Goal: Information Seeking & Learning: Learn about a topic

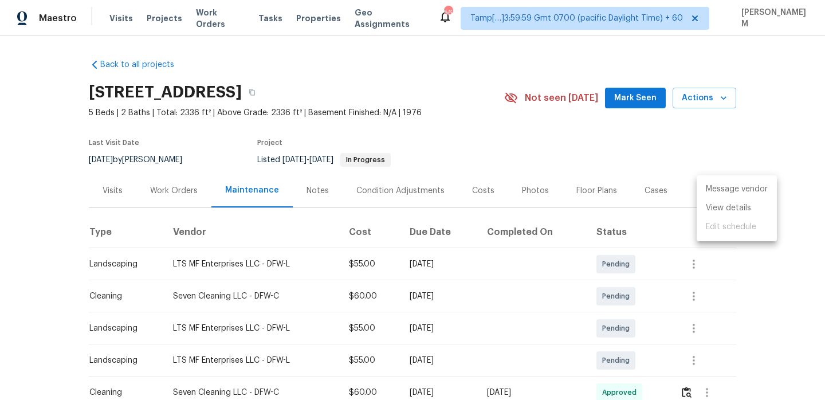
scroll to position [267, 0]
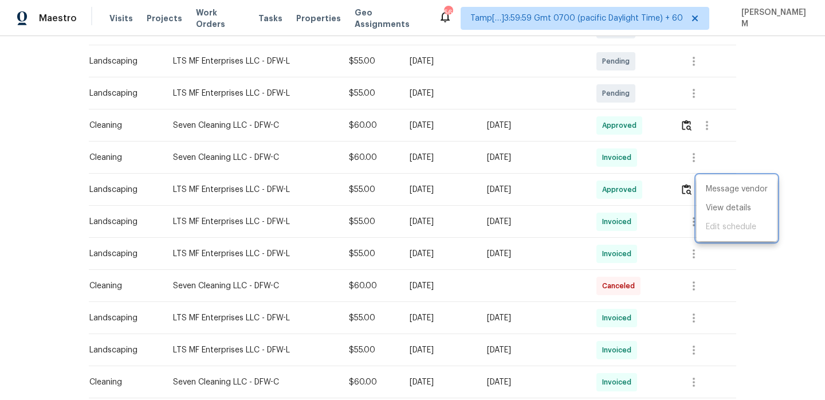
click at [219, 19] on div at bounding box center [412, 200] width 825 height 400
click at [219, 19] on span "Work Orders" at bounding box center [220, 18] width 49 height 23
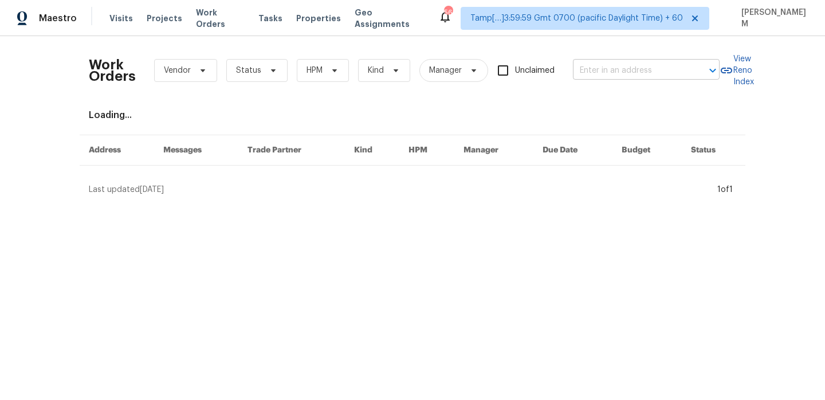
click at [599, 70] on input "text" at bounding box center [630, 71] width 115 height 18
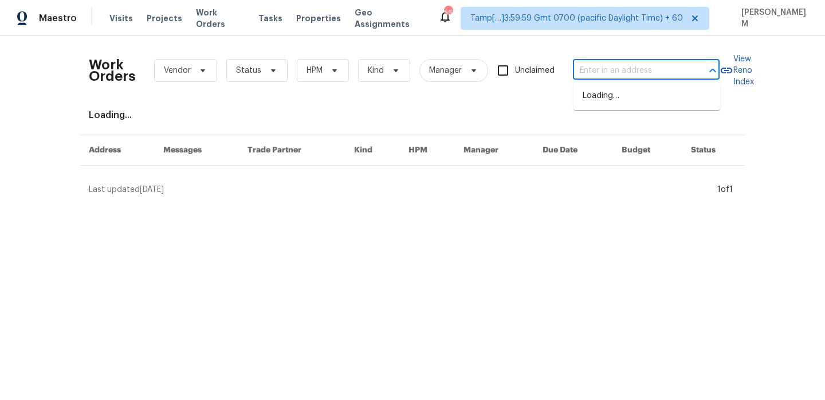
paste input "108 Nancy Ave Pleasant View, TN 37146"
type input "108 Nancy Ave Pleasant View, TN 37146"
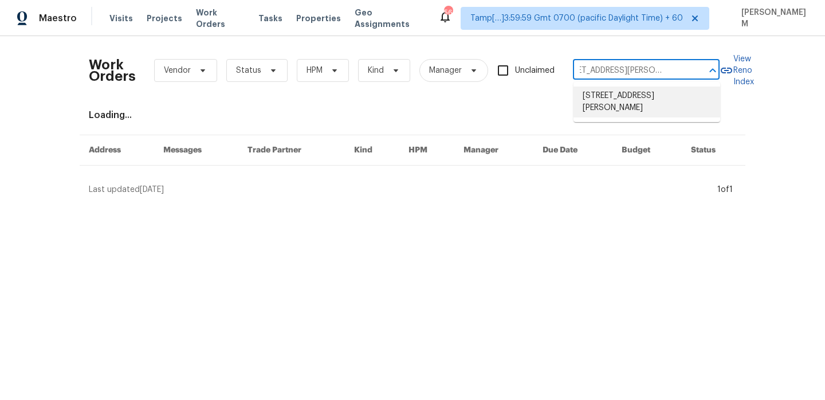
click at [623, 97] on li "108 Nancy Ave, Pleasant View, TN 37146" at bounding box center [647, 102] width 147 height 31
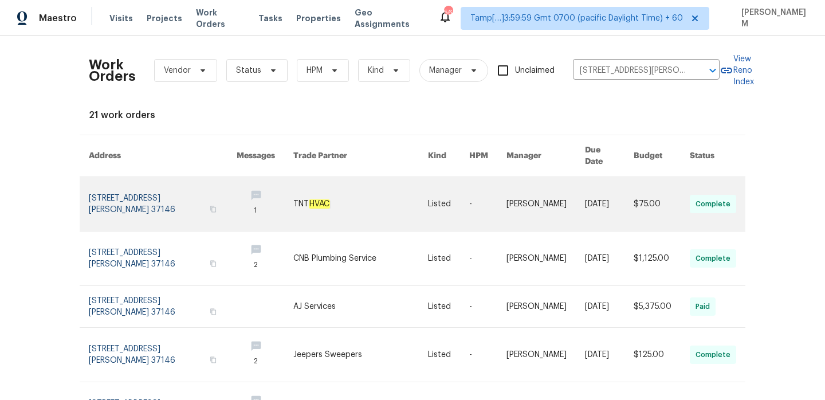
click at [469, 189] on link at bounding box center [487, 204] width 37 height 54
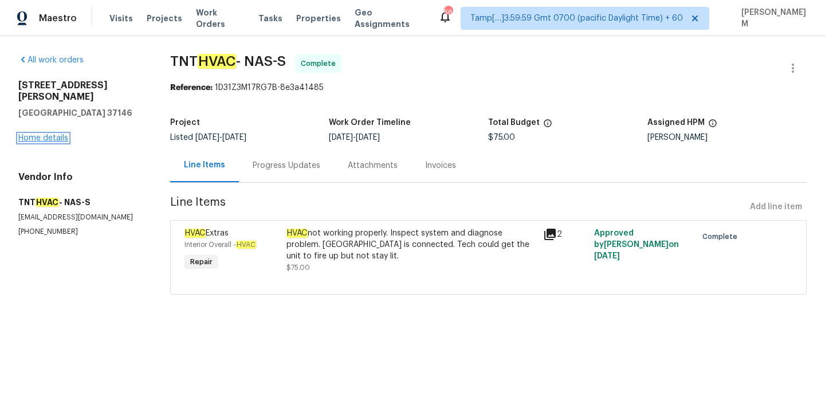
click at [53, 134] on link "Home details" at bounding box center [43, 138] width 50 height 8
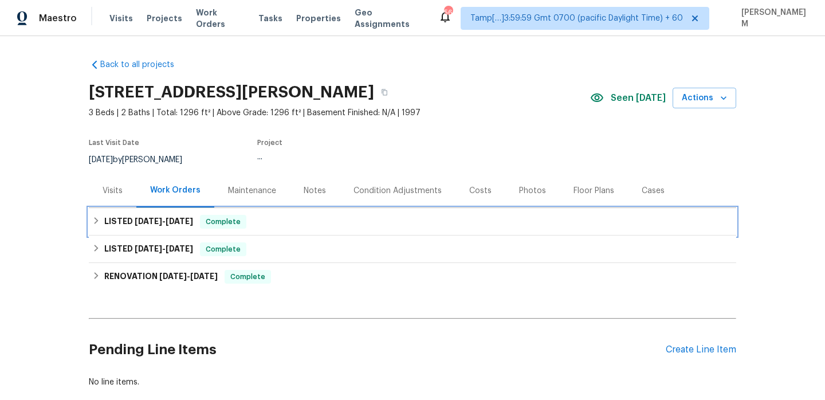
click at [290, 226] on div "LISTED 7/31/25 - 9/27/25 Complete" at bounding box center [412, 222] width 641 height 14
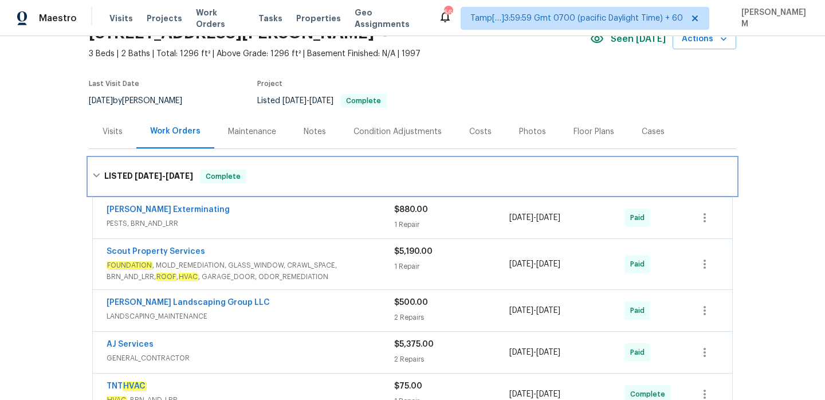
scroll to position [86, 0]
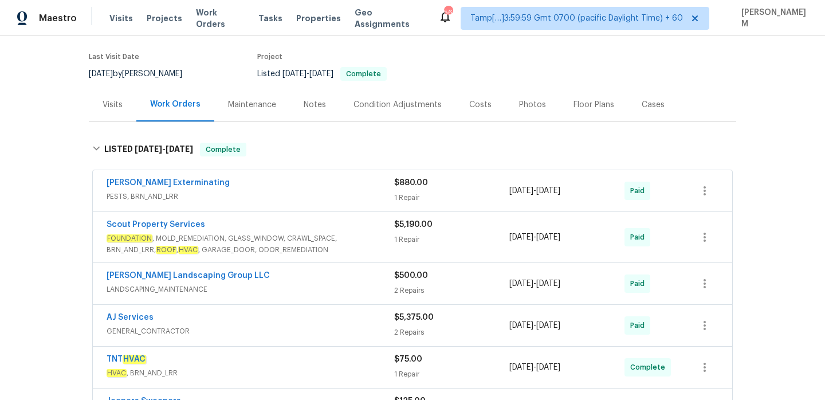
click at [315, 198] on span "PESTS, BRN_AND_LRR" at bounding box center [251, 196] width 288 height 11
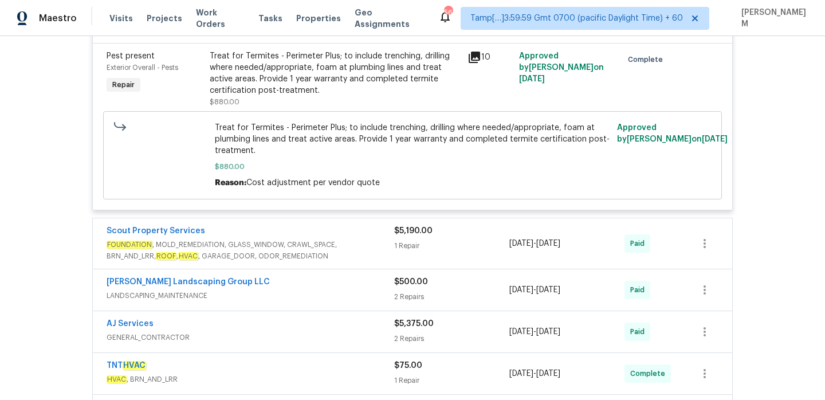
scroll to position [309, 0]
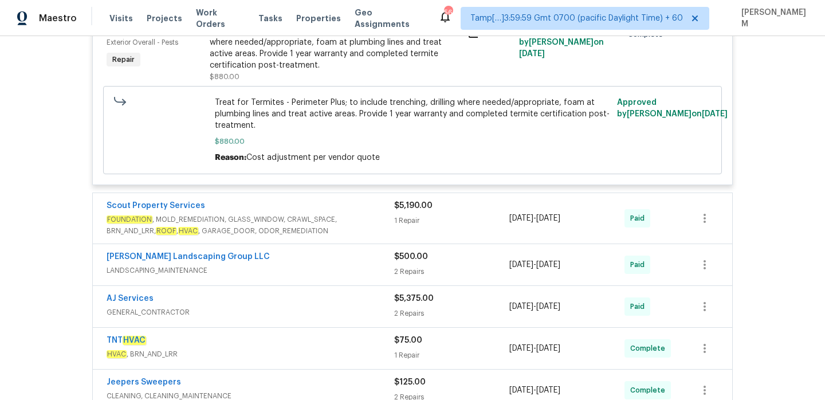
click at [347, 210] on div "Scout Property Services" at bounding box center [251, 207] width 288 height 14
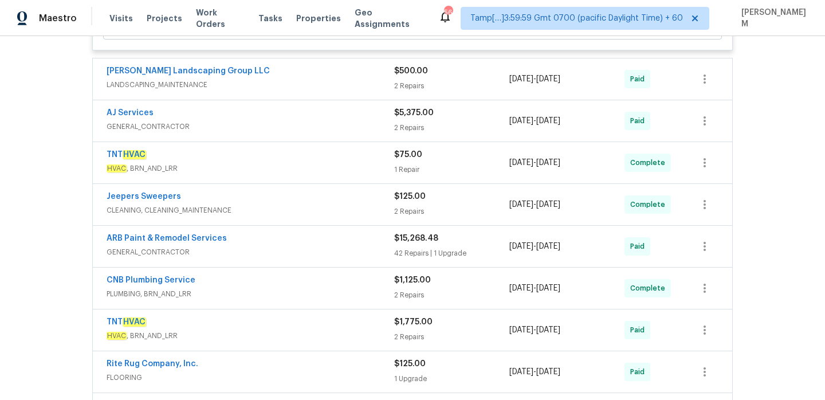
scroll to position [715, 0]
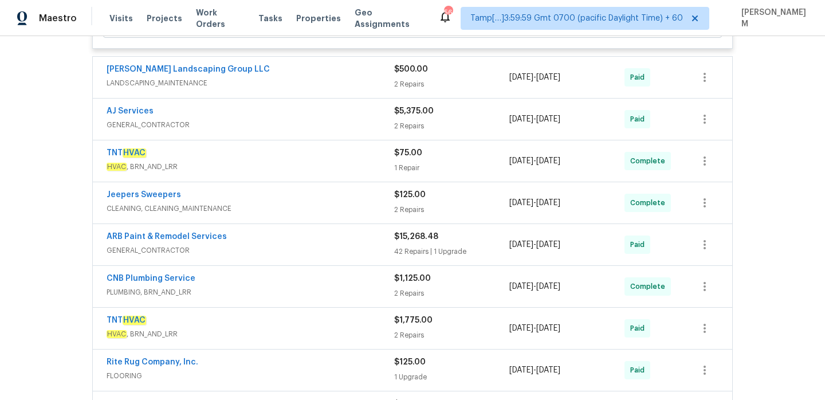
click at [313, 119] on div "AJ Services" at bounding box center [251, 112] width 288 height 14
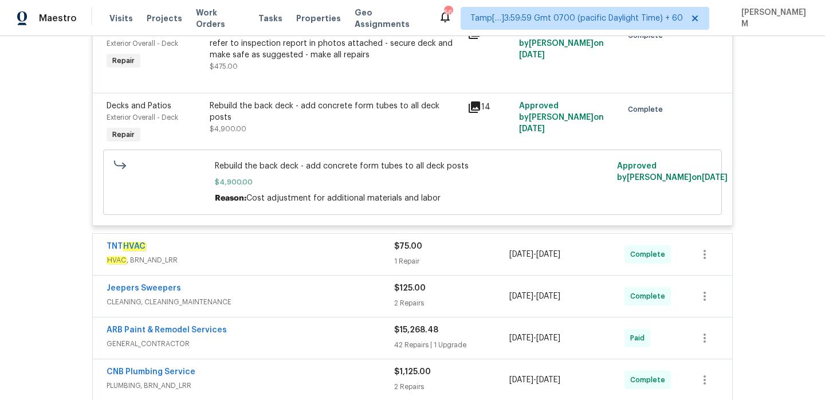
click at [311, 250] on div "TNT HVAC" at bounding box center [251, 248] width 288 height 14
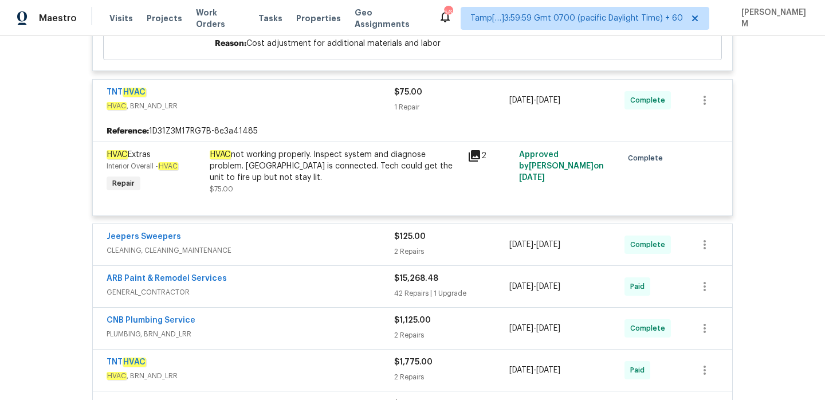
scroll to position [1024, 0]
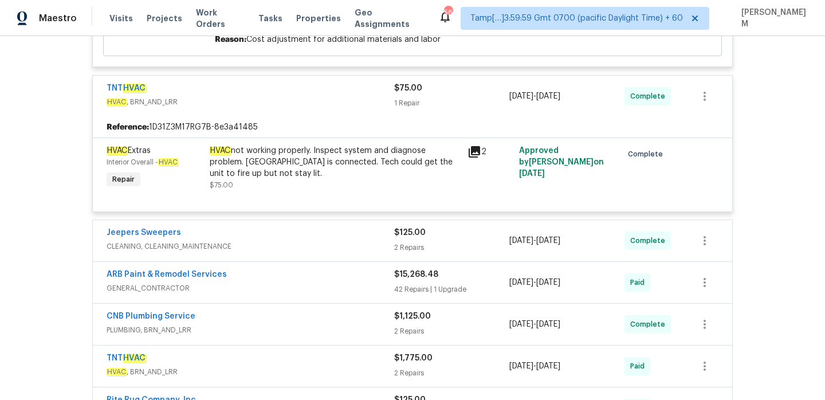
click at [305, 241] on div "Jeepers Sweepers" at bounding box center [251, 234] width 288 height 14
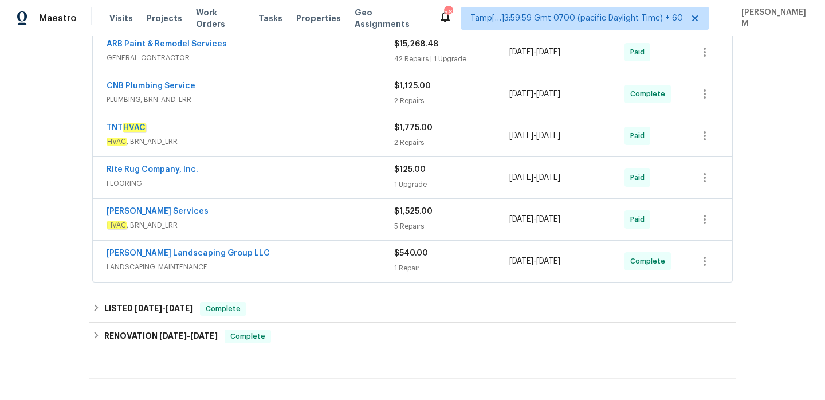
scroll to position [1458, 0]
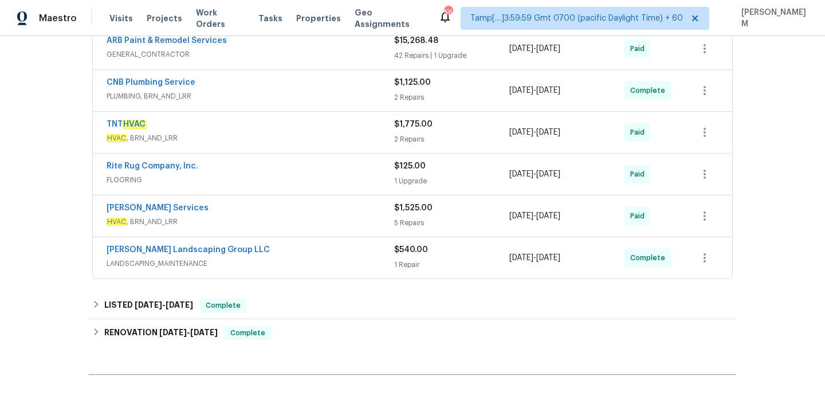
click at [287, 89] on div "CNB Plumbing Service" at bounding box center [251, 84] width 288 height 14
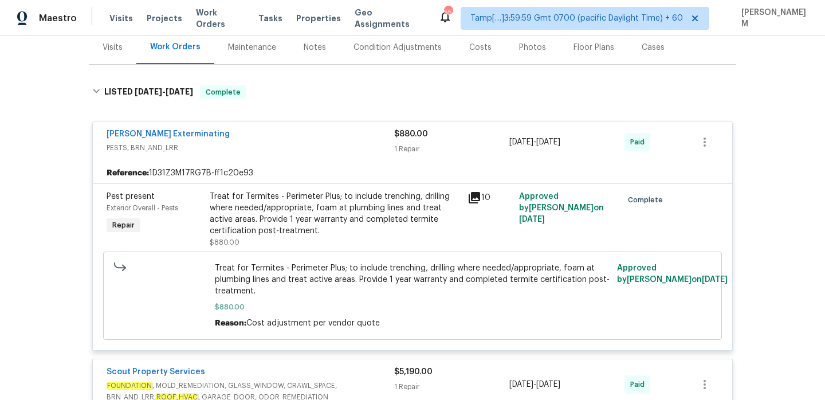
scroll to position [0, 0]
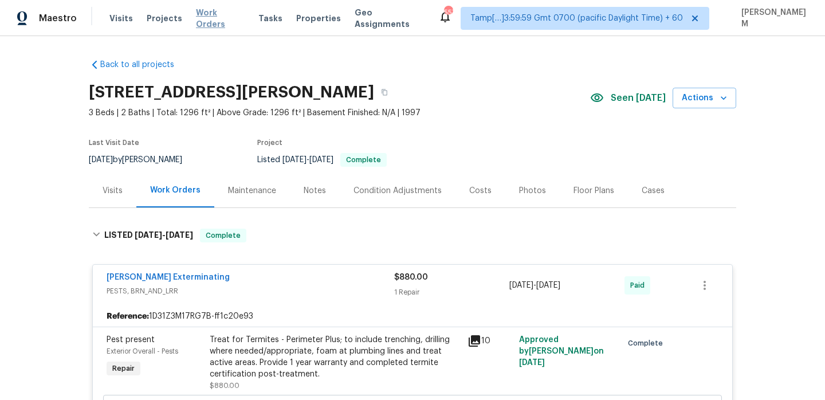
click at [198, 18] on span "Work Orders" at bounding box center [220, 18] width 49 height 23
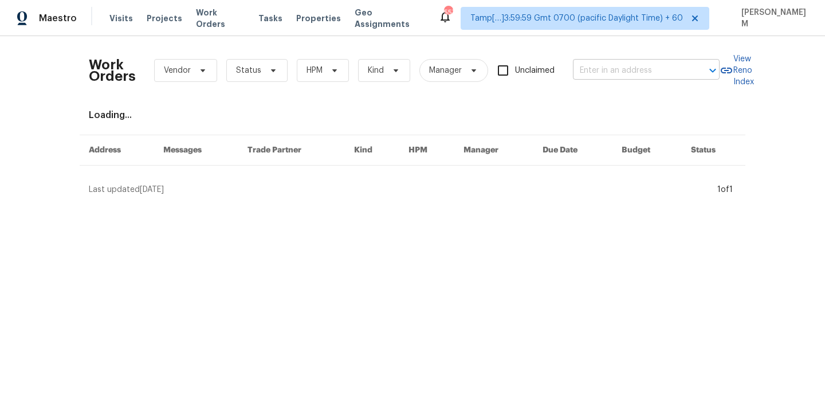
click at [601, 68] on input "text" at bounding box center [630, 71] width 115 height 18
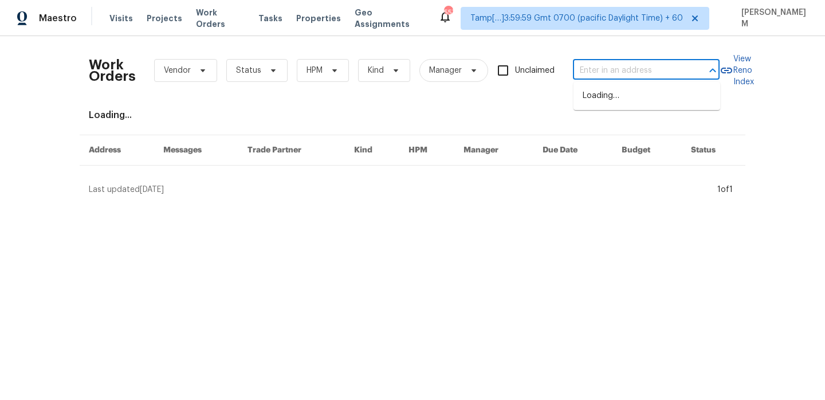
paste input "3624 Prestwicke Pl Adams, TN 37010"
type input "3624 Prestwicke Pl Adams, TN 37010"
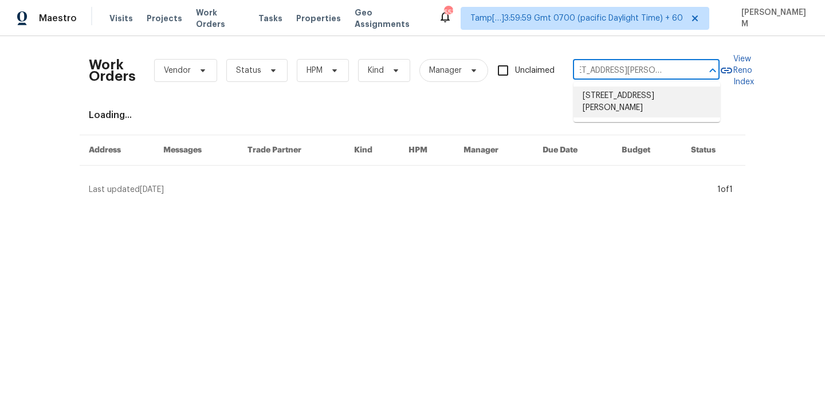
click at [642, 109] on li "3624 Prestwicke Pl, Adams, TN 37010" at bounding box center [647, 102] width 147 height 31
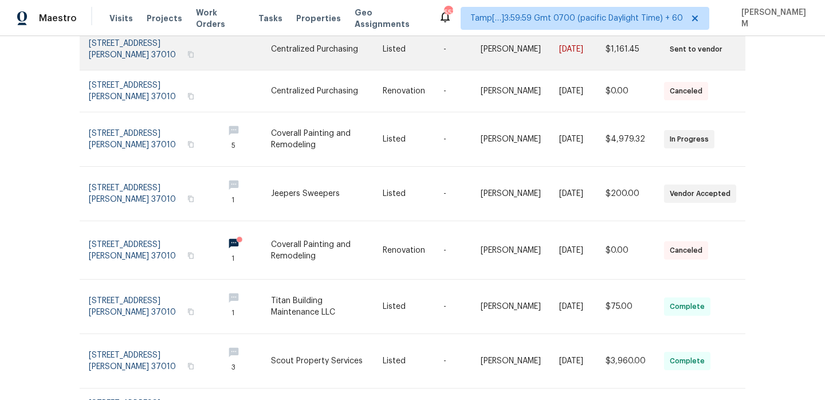
scroll to position [60, 0]
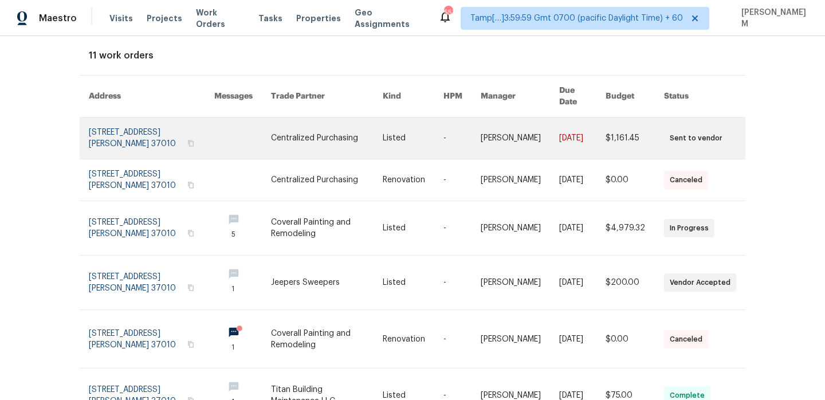
click at [401, 117] on link at bounding box center [413, 137] width 61 height 41
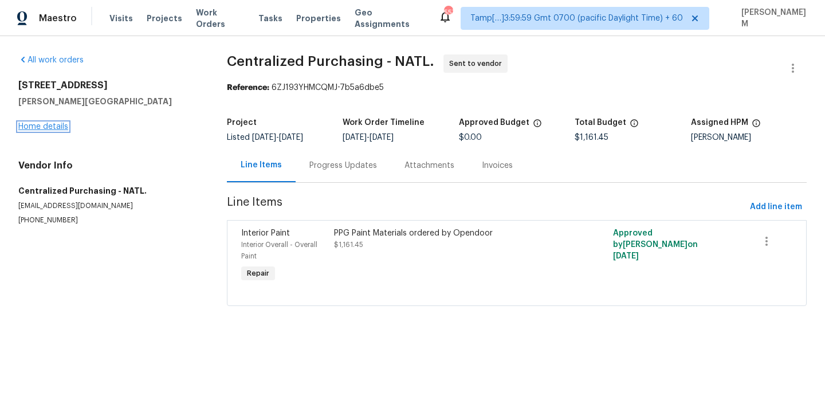
click at [57, 130] on link "Home details" at bounding box center [43, 127] width 50 height 8
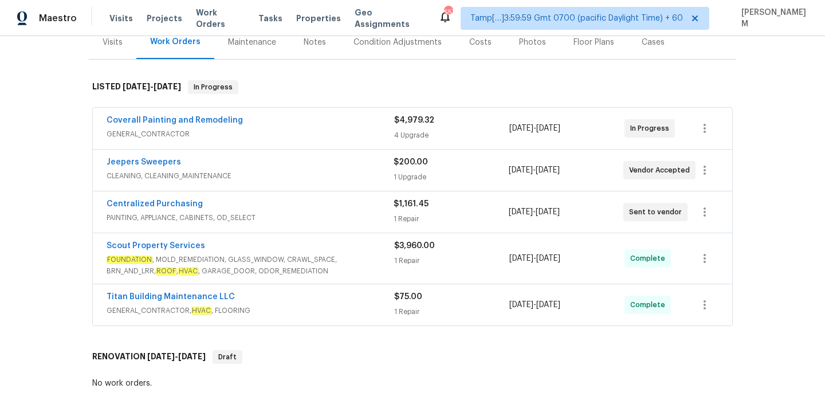
scroll to position [136, 0]
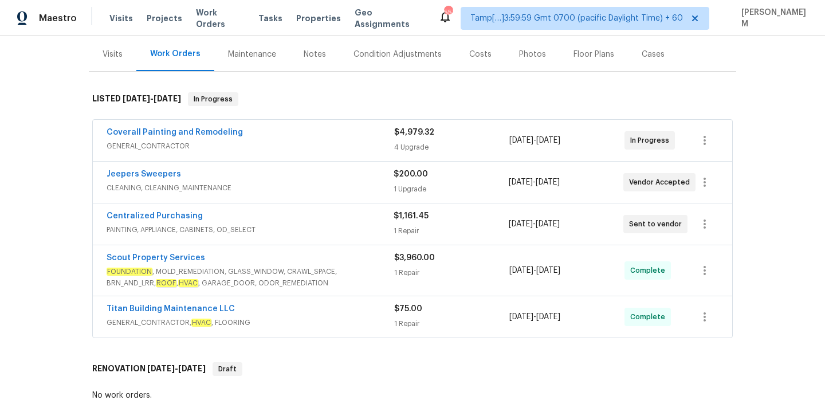
click at [325, 149] on span "GENERAL_CONTRACTOR" at bounding box center [251, 145] width 288 height 11
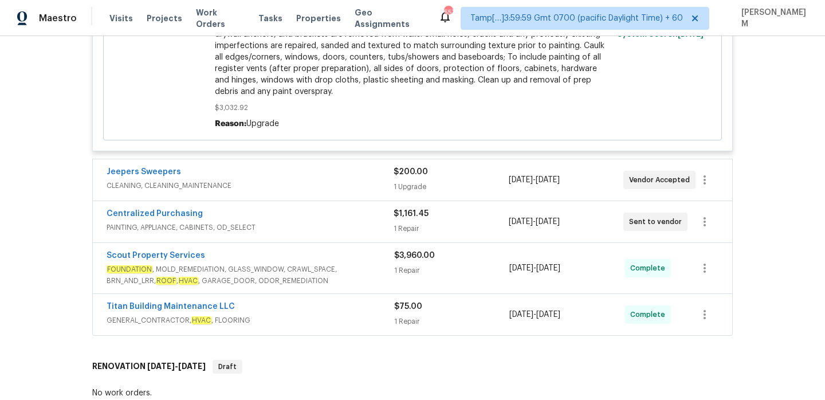
scroll to position [946, 0]
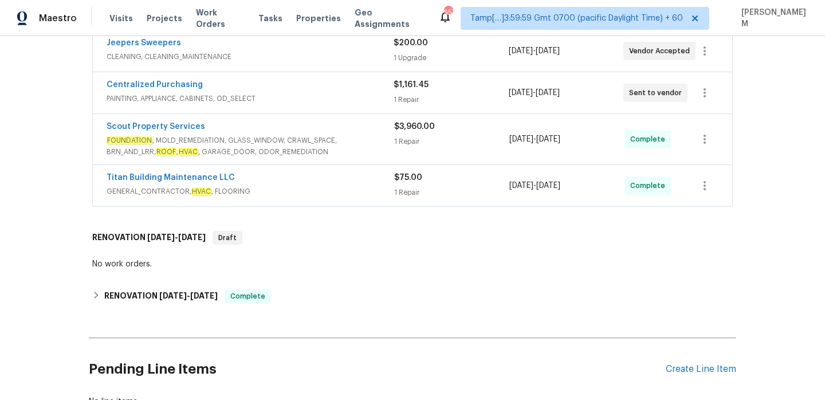
click at [328, 51] on div "Jeepers Sweepers" at bounding box center [250, 44] width 287 height 14
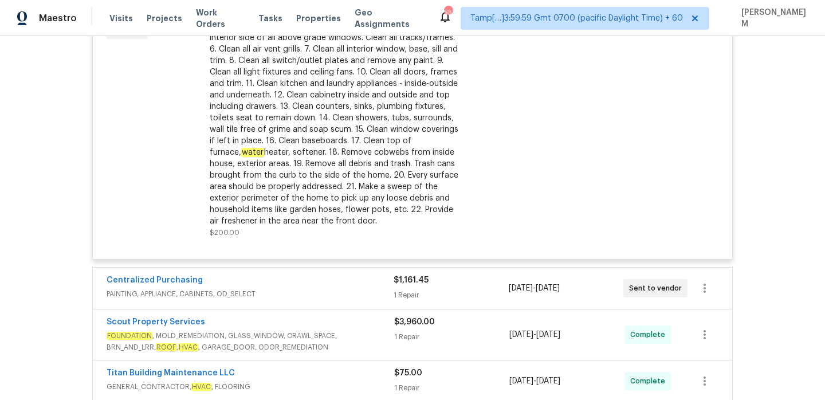
scroll to position [1093, 0]
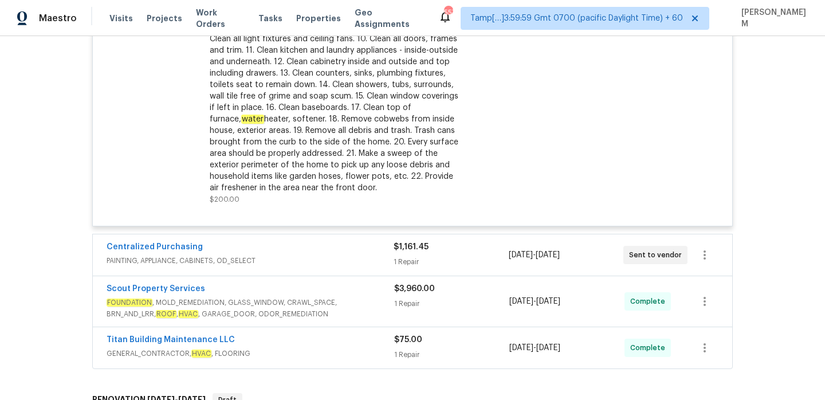
click at [348, 255] on div "Centralized Purchasing" at bounding box center [250, 248] width 287 height 14
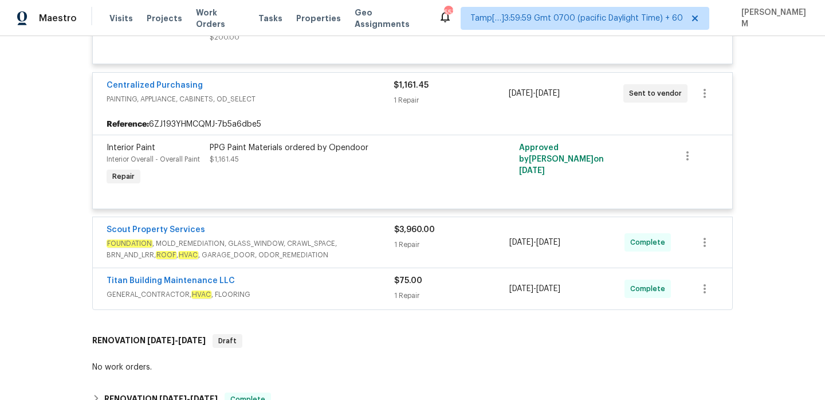
scroll to position [1283, 0]
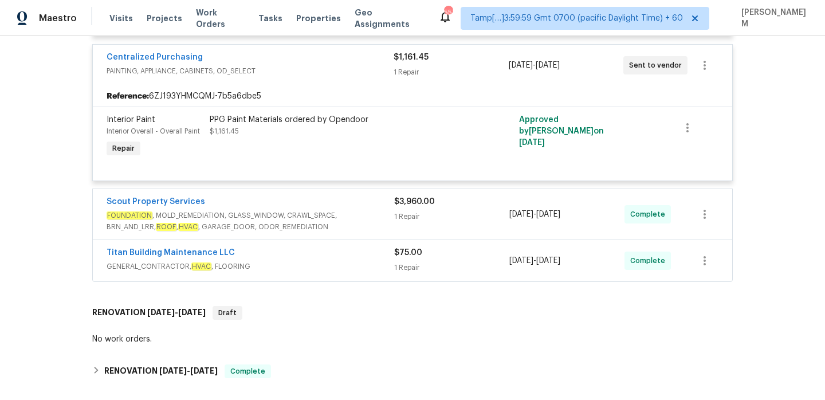
click at [333, 215] on span "FOUNDATION , MOLD_REMEDIATION, GLASS_WINDOW, CRAWL_SPACE, BRN_AND_LRR, ROOF , H…" at bounding box center [251, 221] width 288 height 23
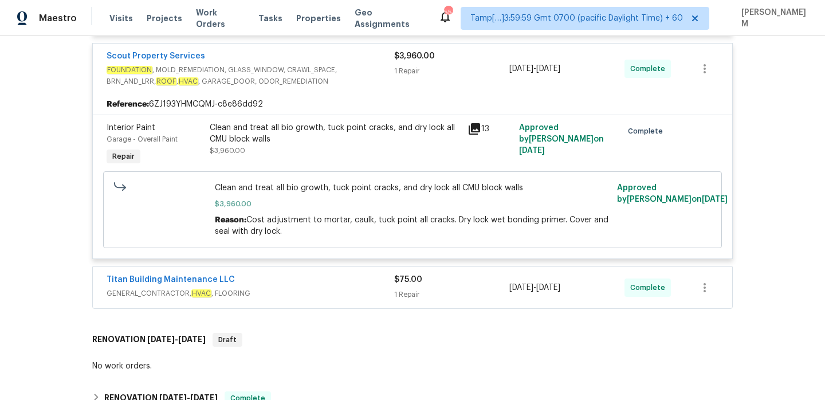
scroll to position [1456, 0]
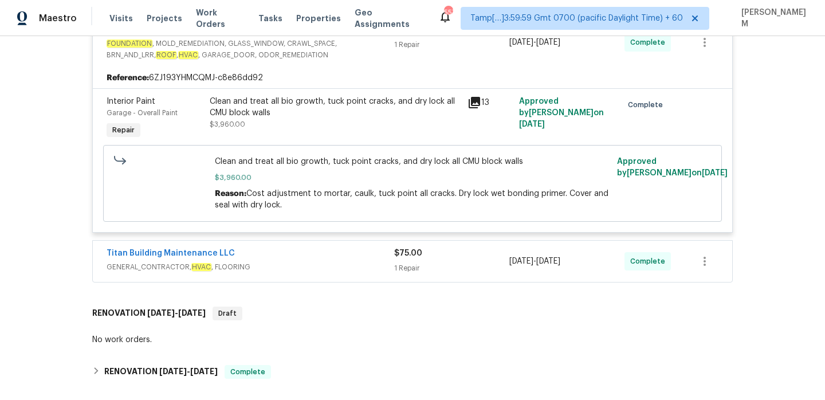
click at [328, 260] on div "Titan Building Maintenance LLC" at bounding box center [251, 255] width 288 height 14
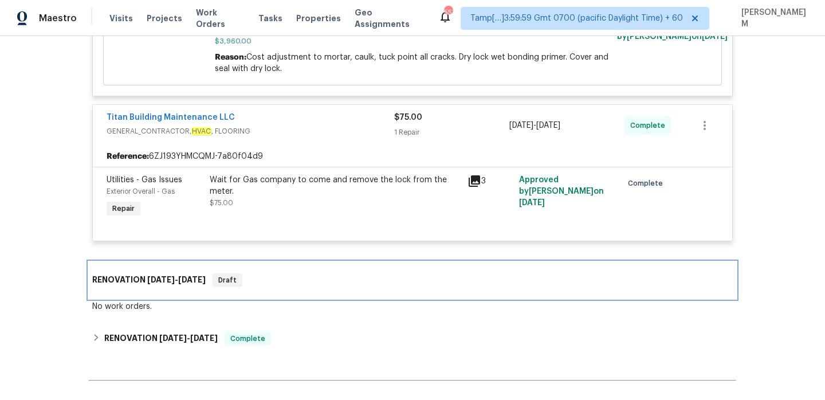
click at [376, 283] on div "RENOVATION 9/24/25 - 9/25/25 Draft" at bounding box center [412, 280] width 641 height 14
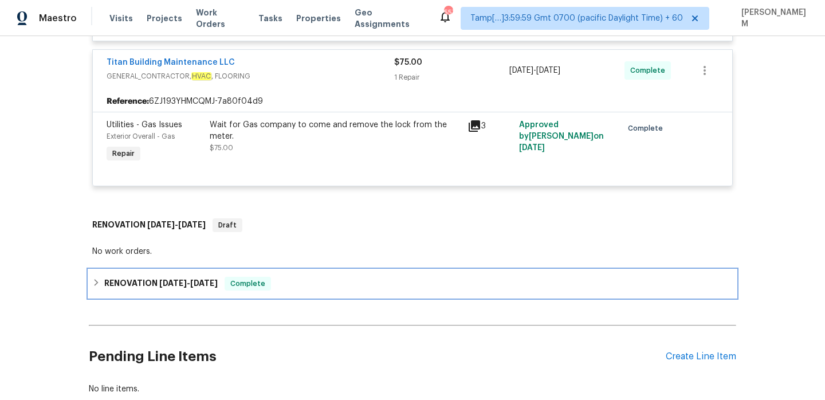
click at [359, 277] on div "RENOVATION 6/18/25 - 6/24/25 Complete" at bounding box center [413, 284] width 648 height 28
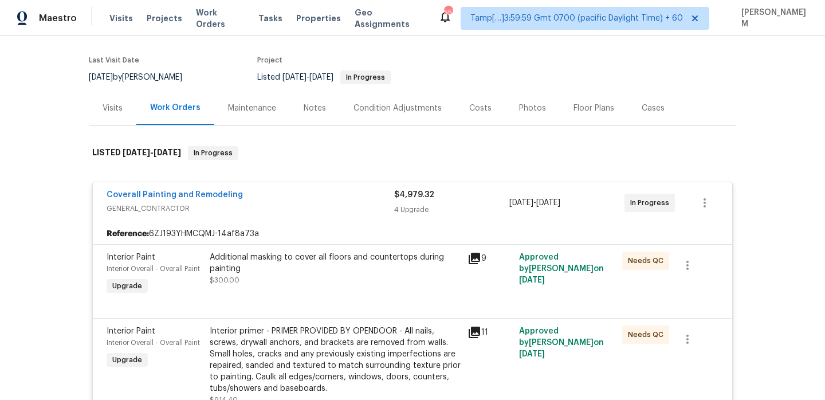
scroll to position [0, 0]
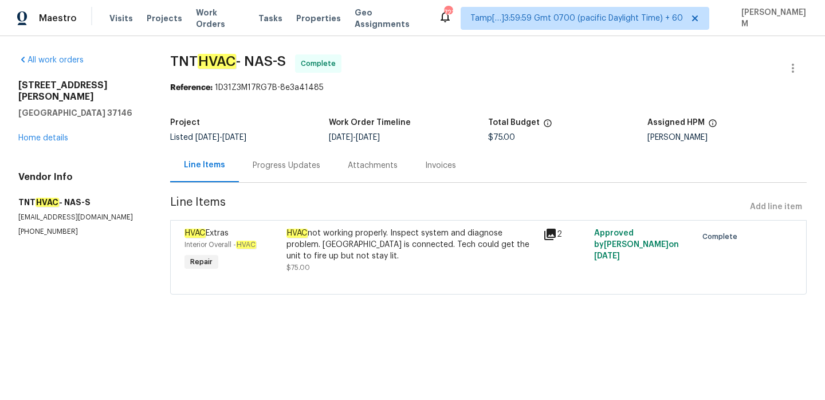
click at [288, 172] on div "Progress Updates" at bounding box center [286, 165] width 95 height 34
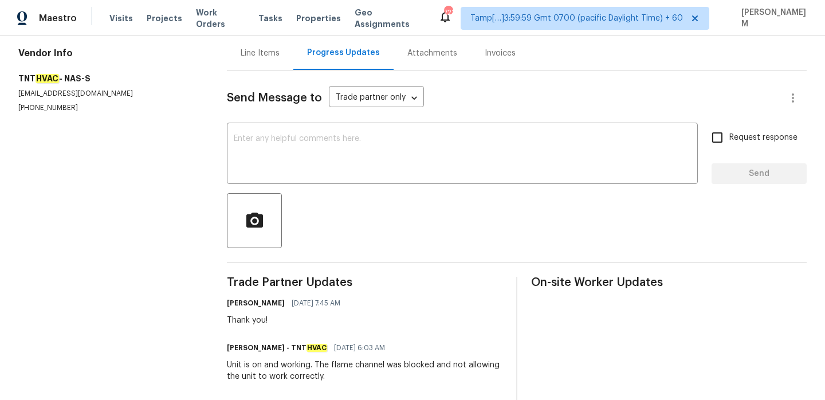
scroll to position [52, 0]
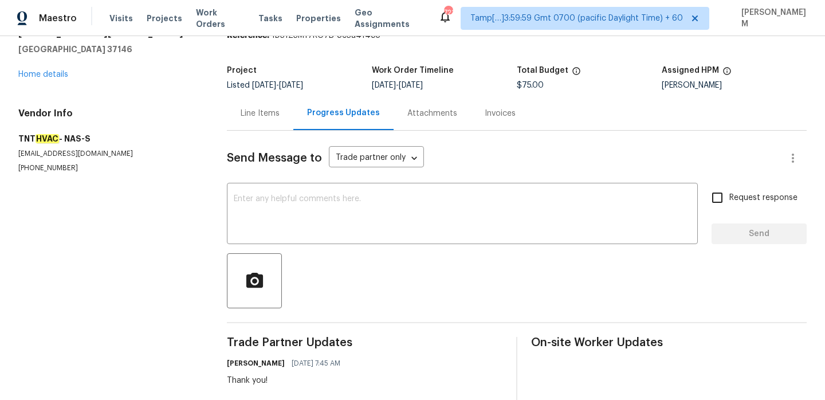
click at [258, 113] on div "Line Items" at bounding box center [260, 113] width 39 height 11
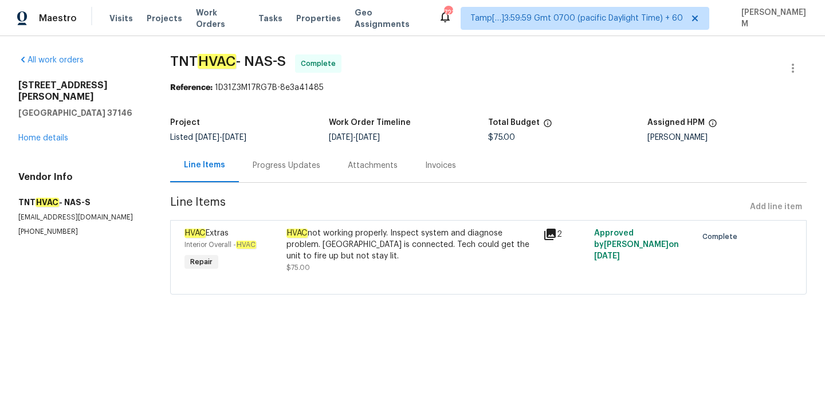
click at [507, 232] on div "HVAC not working properly. Inspect system and diagnose problem. Propane is conn…" at bounding box center [411, 245] width 249 height 34
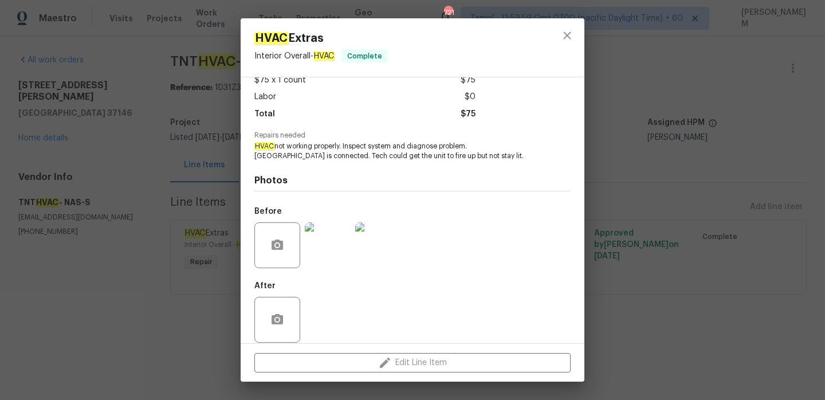
scroll to position [80, 0]
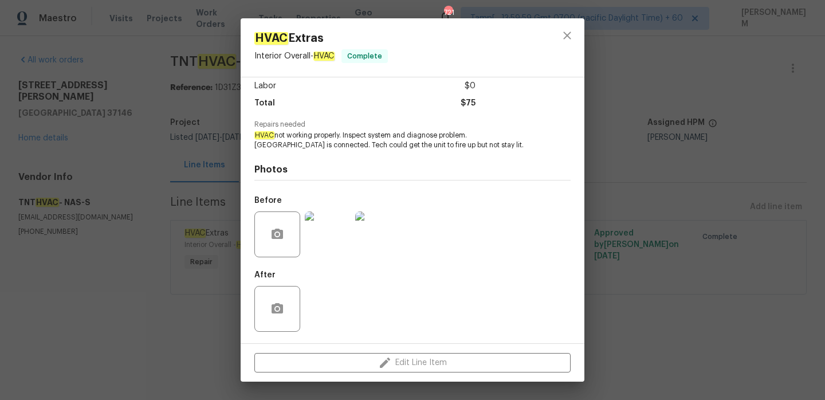
click at [324, 225] on img at bounding box center [328, 234] width 46 height 46
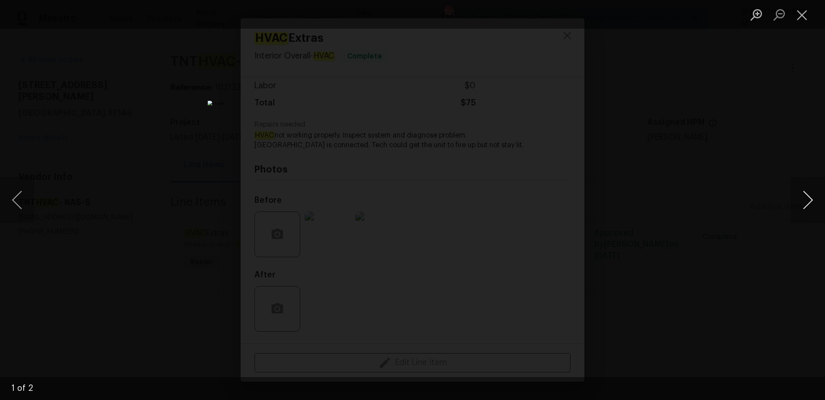
click at [806, 208] on button "Next image" at bounding box center [808, 200] width 34 height 46
click at [803, 23] on button "Close lightbox" at bounding box center [802, 15] width 23 height 20
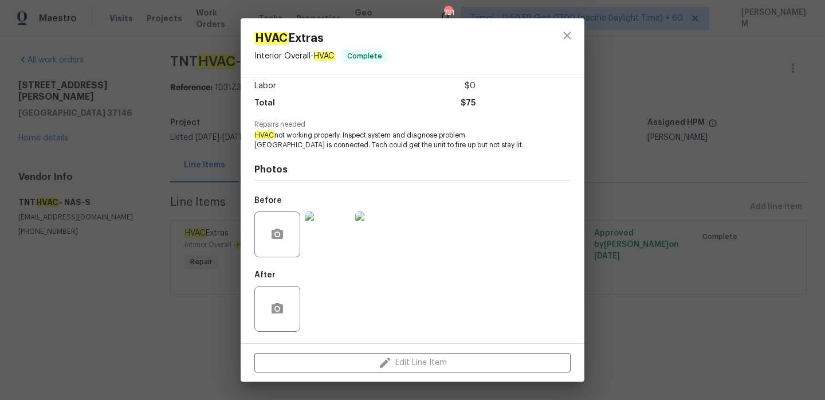
click at [180, 38] on div "HVAC Extras Interior Overall - HVAC Complete Vendor TNT HVAC Account Category R…" at bounding box center [412, 200] width 825 height 400
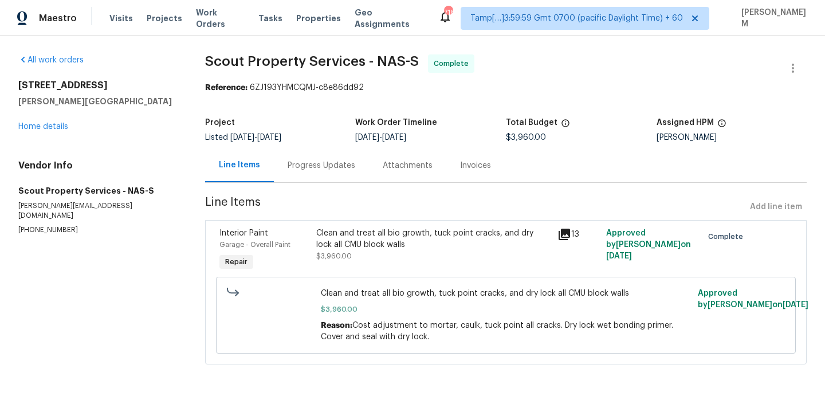
click at [312, 160] on div "Progress Updates" at bounding box center [322, 165] width 68 height 11
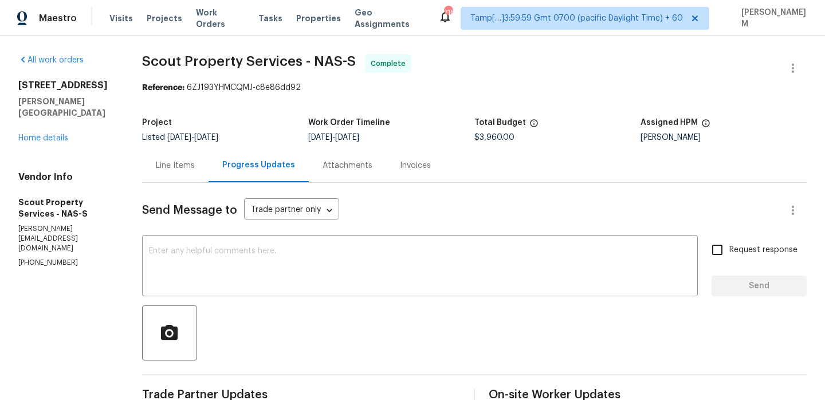
click at [431, 162] on div "Invoices" at bounding box center [415, 165] width 58 height 34
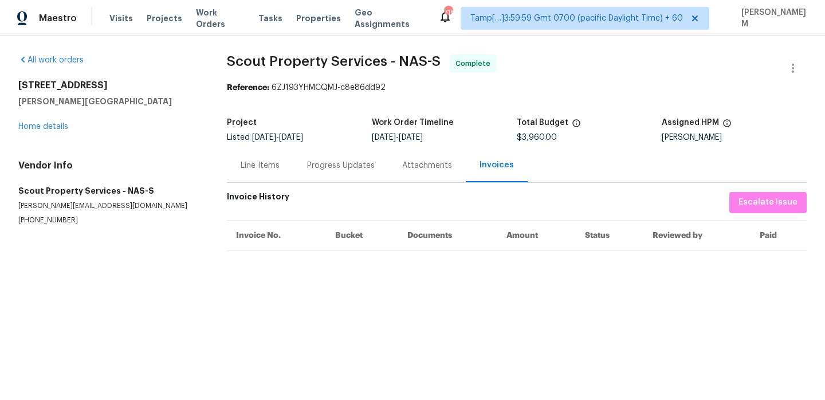
click at [262, 172] on div "Line Items" at bounding box center [260, 165] width 66 height 34
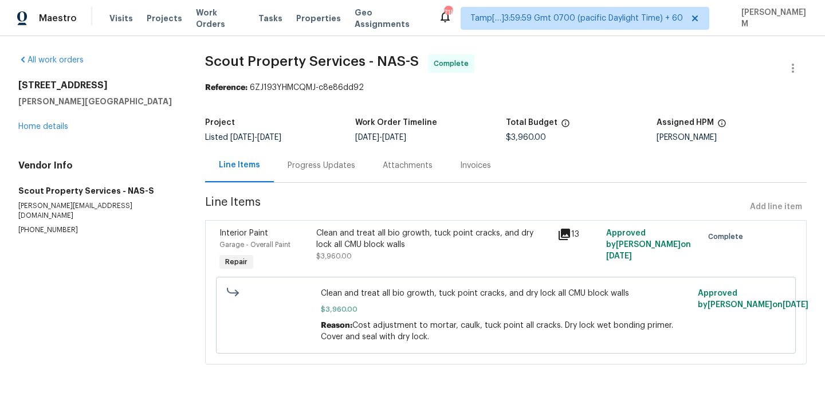
click at [487, 248] on div "Clean and treat all bio growth, tuck point cracks, and dry lock all CMU block w…" at bounding box center [433, 239] width 235 height 23
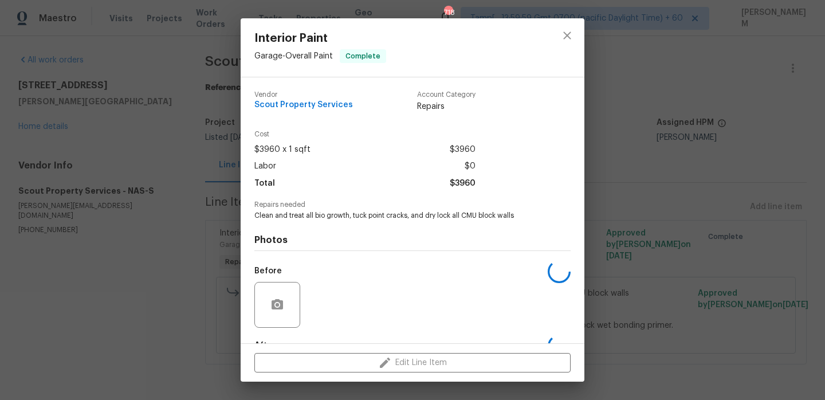
scroll to position [70, 0]
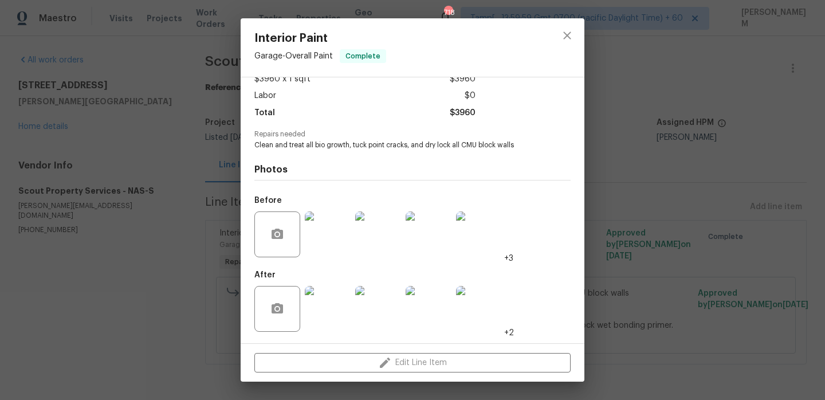
click at [334, 313] on img at bounding box center [328, 309] width 46 height 46
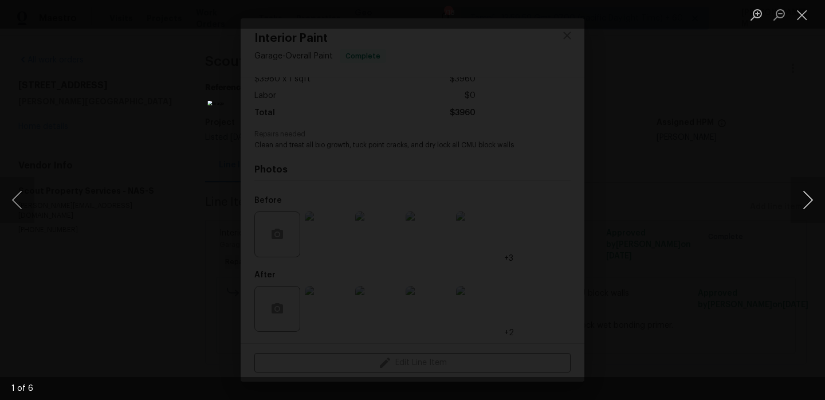
click at [809, 193] on button "Next image" at bounding box center [808, 200] width 34 height 46
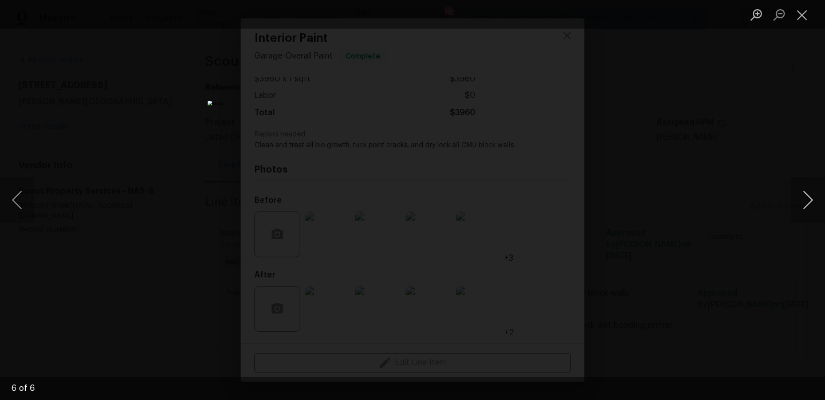
click at [809, 193] on button "Next image" at bounding box center [808, 200] width 34 height 46
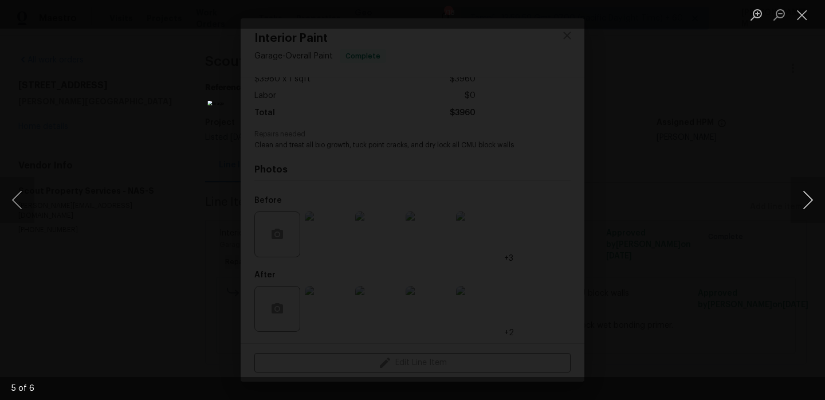
click at [809, 193] on button "Next image" at bounding box center [808, 200] width 34 height 46
click at [804, 15] on button "Close lightbox" at bounding box center [802, 15] width 23 height 20
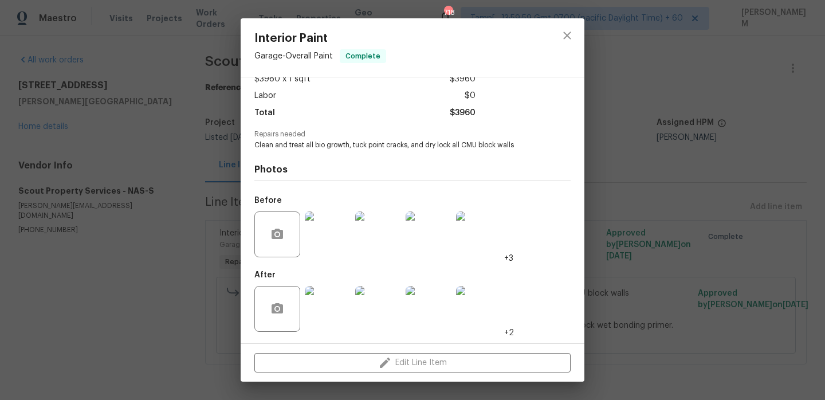
click at [326, 248] on img at bounding box center [328, 234] width 46 height 46
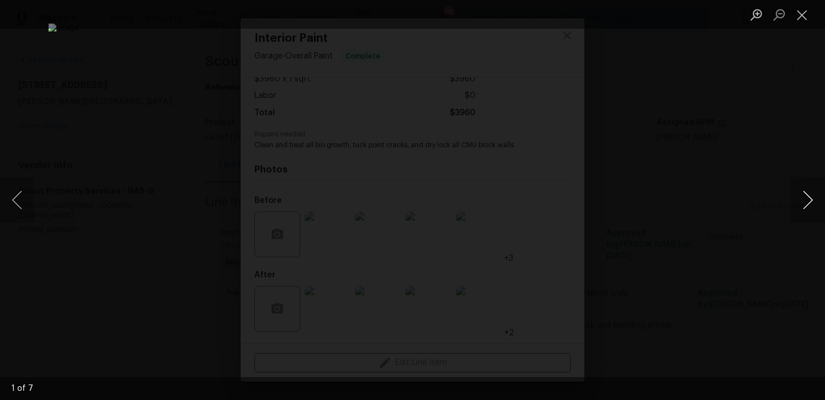
click at [806, 203] on button "Next image" at bounding box center [808, 200] width 34 height 46
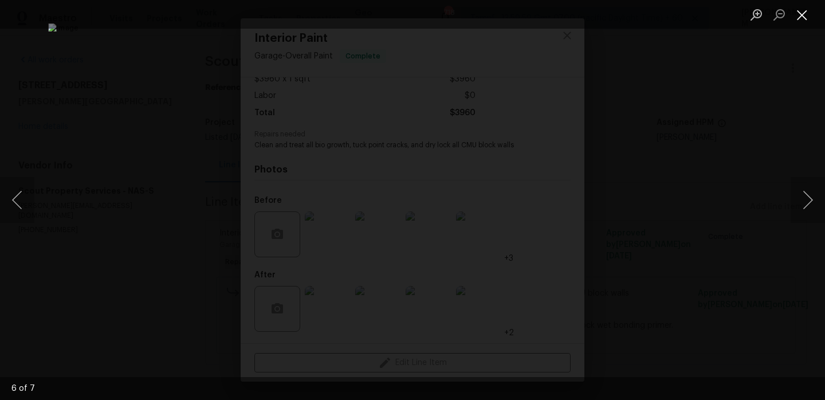
click at [804, 9] on button "Close lightbox" at bounding box center [802, 15] width 23 height 20
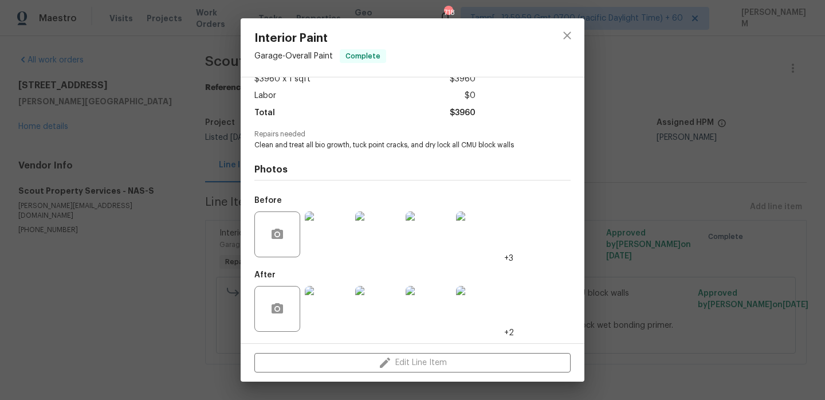
click at [206, 163] on div "Interior Paint Garage - Overall Paint Complete Vendor Scout Property Services A…" at bounding box center [412, 200] width 825 height 400
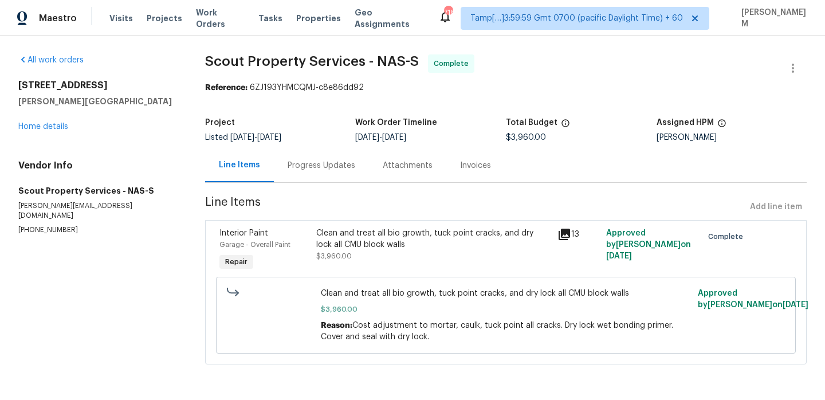
click at [316, 165] on div "Progress Updates" at bounding box center [322, 165] width 68 height 11
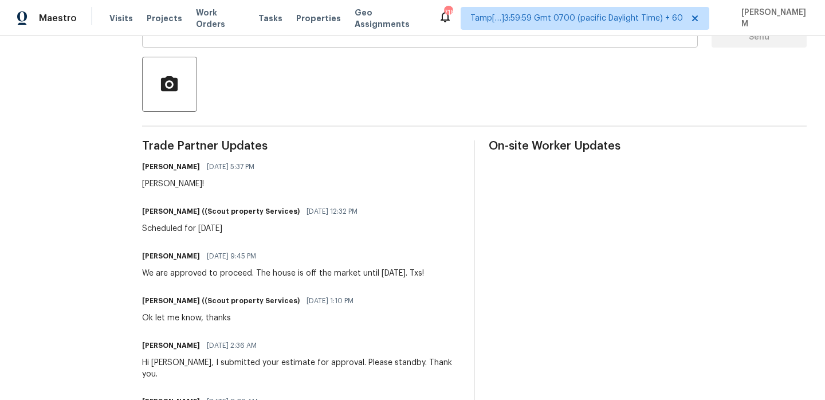
scroll to position [429, 0]
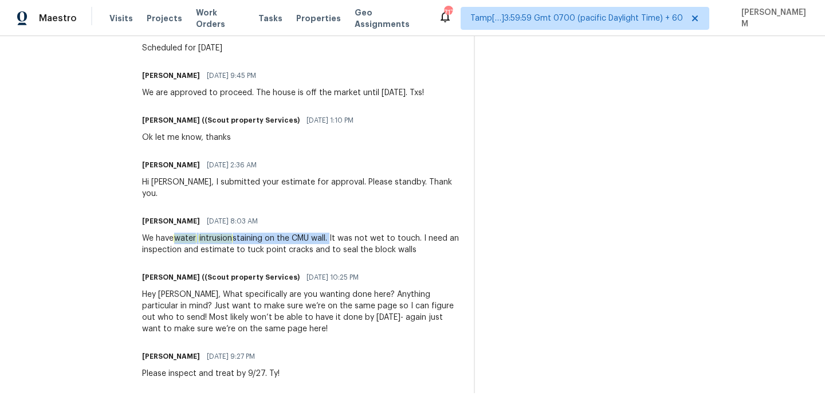
drag, startPoint x: 182, startPoint y: 228, endPoint x: 334, endPoint y: 224, distance: 151.3
click at [335, 233] on div "We have water intrusion staining on the CMU wall. It was not wet to touch. I ne…" at bounding box center [301, 244] width 318 height 23
copy div "water intrusion staining on the CMU wall."
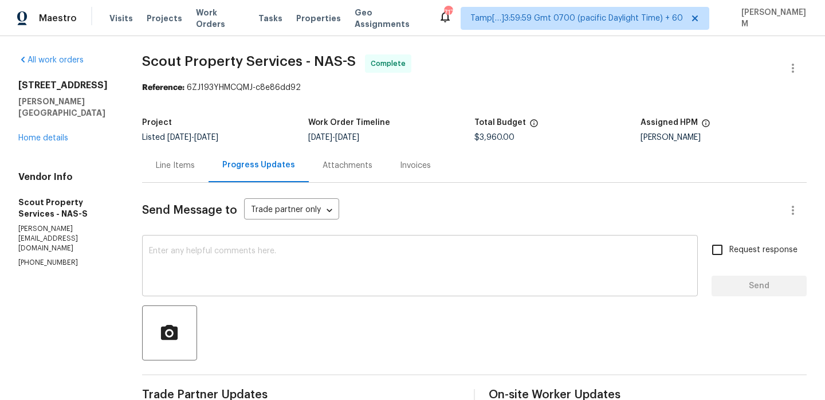
scroll to position [3, 0]
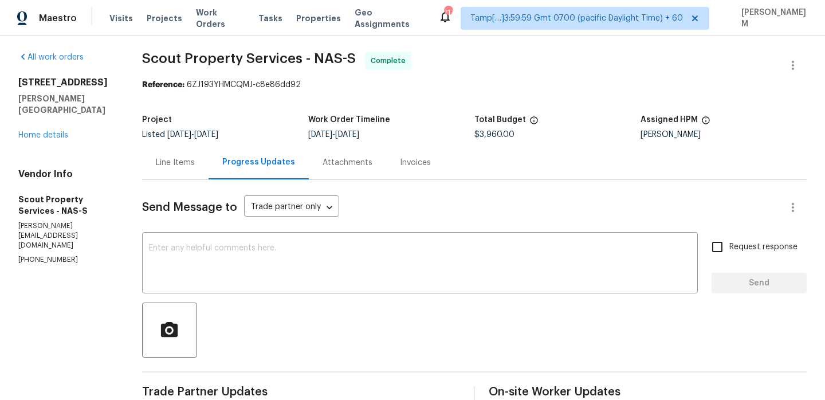
click at [184, 157] on div "Line Items" at bounding box center [175, 162] width 39 height 11
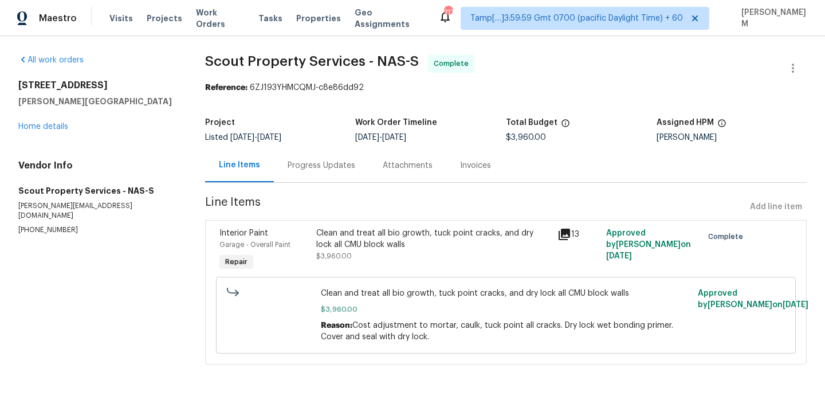
click at [420, 313] on span "$3,960.00" at bounding box center [506, 309] width 370 height 11
click at [211, 17] on span "Work Orders" at bounding box center [220, 18] width 49 height 23
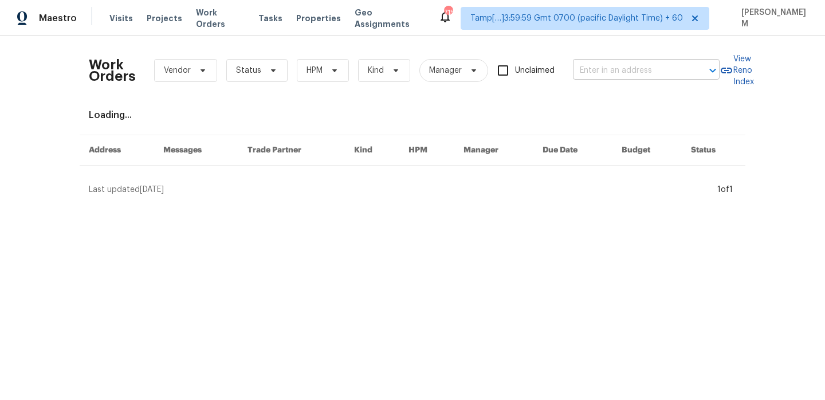
click at [619, 72] on input "text" at bounding box center [630, 71] width 115 height 18
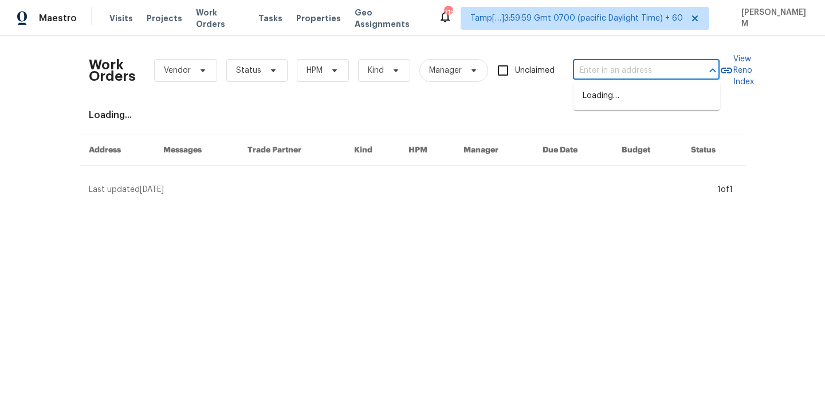
paste input "1592 S [STREET_ADDRESS]"
type input "1592 S [STREET_ADDRESS]"
click at [627, 105] on li "1592 S [STREET_ADDRESS]" at bounding box center [647, 96] width 147 height 19
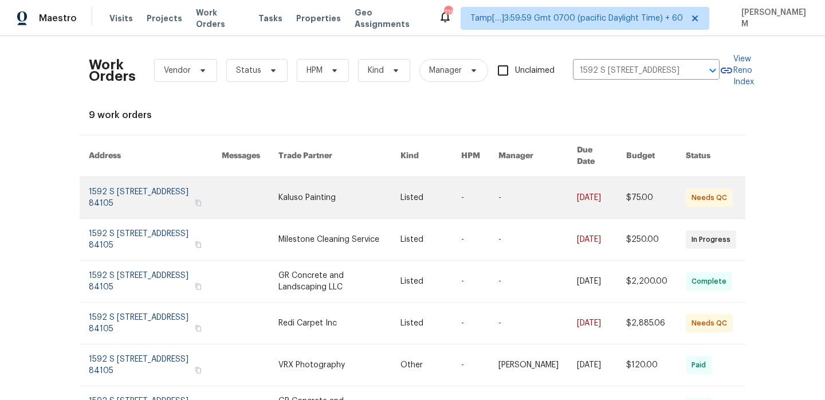
click at [414, 177] on link at bounding box center [431, 197] width 61 height 41
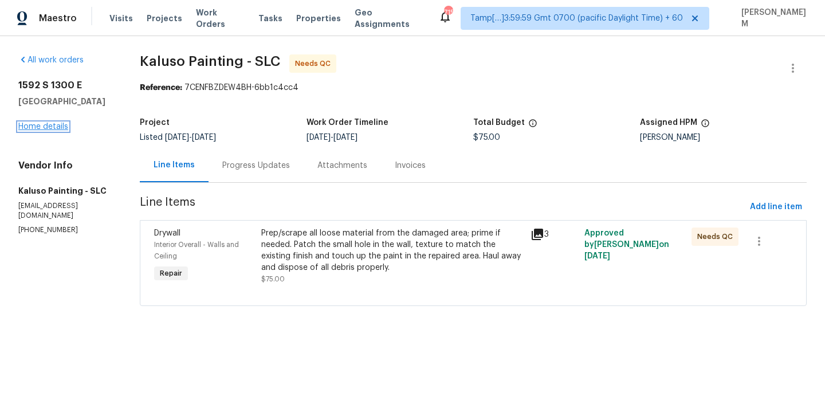
click at [45, 127] on link "Home details" at bounding box center [43, 127] width 50 height 8
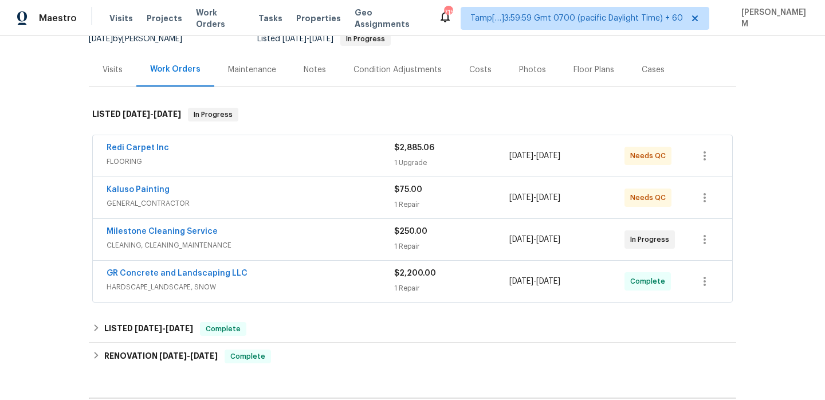
scroll to position [124, 0]
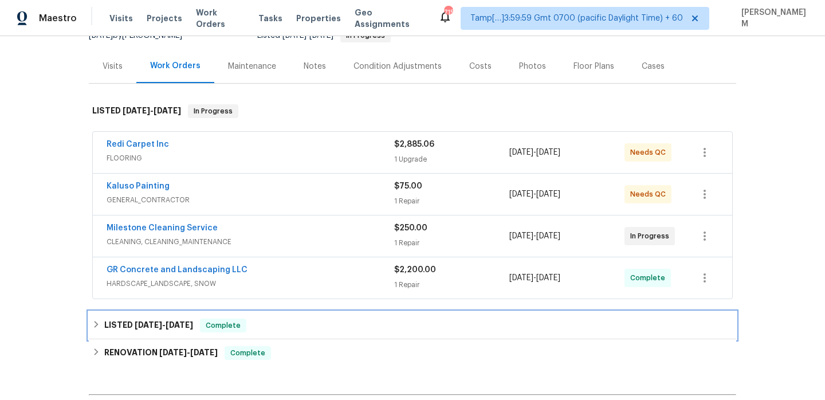
click at [366, 324] on div "LISTED [DATE] - [DATE] Complete" at bounding box center [412, 326] width 641 height 14
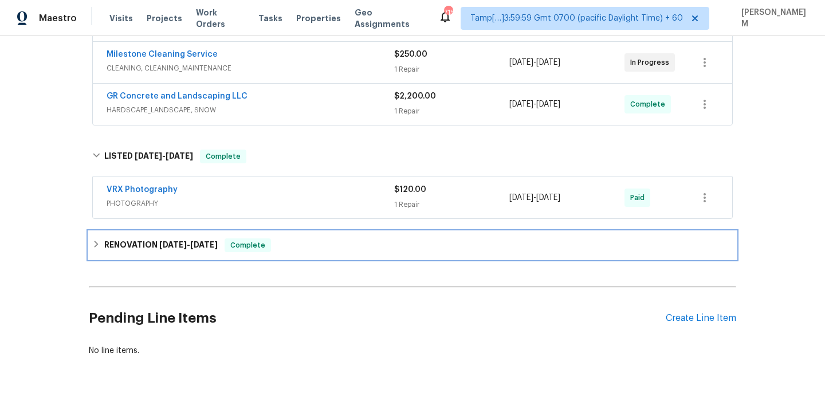
click at [338, 246] on div "RENOVATION [DATE] - [DATE] Complete" at bounding box center [412, 245] width 641 height 14
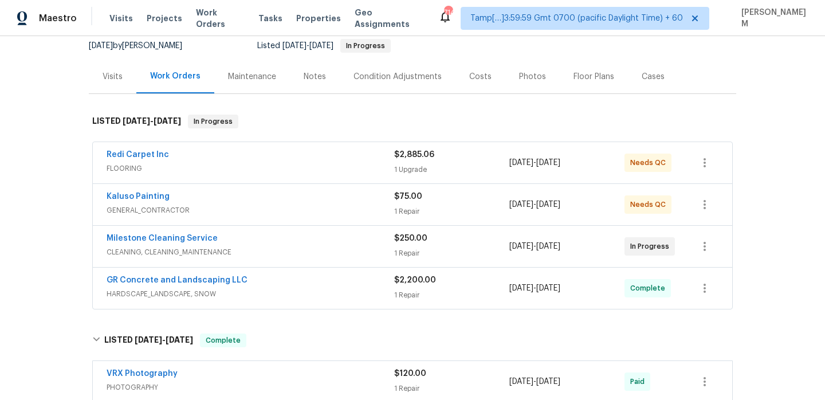
scroll to position [106, 0]
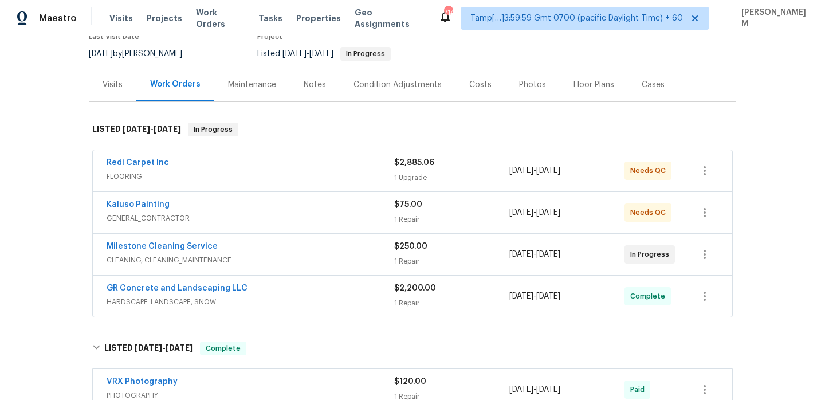
click at [331, 164] on div "Redi Carpet Inc" at bounding box center [251, 164] width 288 height 14
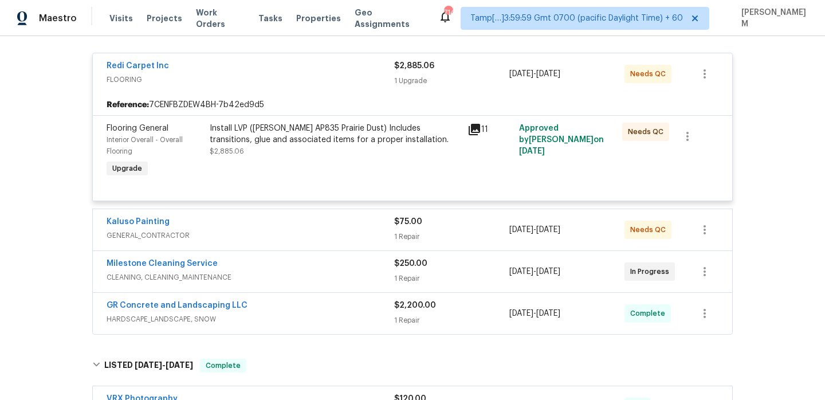
scroll to position [215, 0]
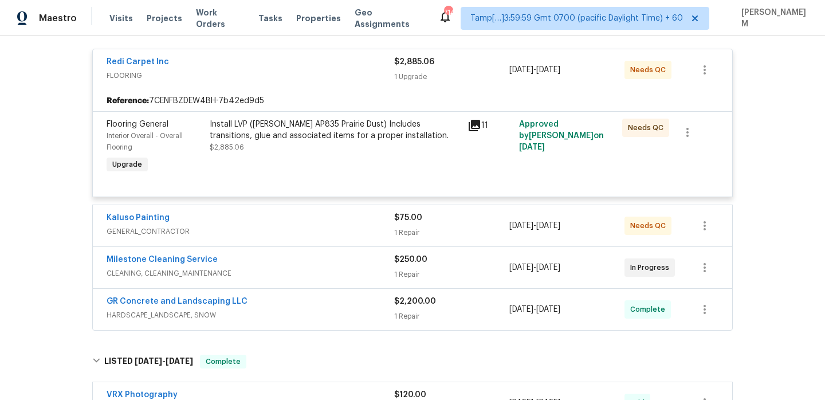
click at [355, 222] on div "Kaluso Painting" at bounding box center [251, 219] width 288 height 14
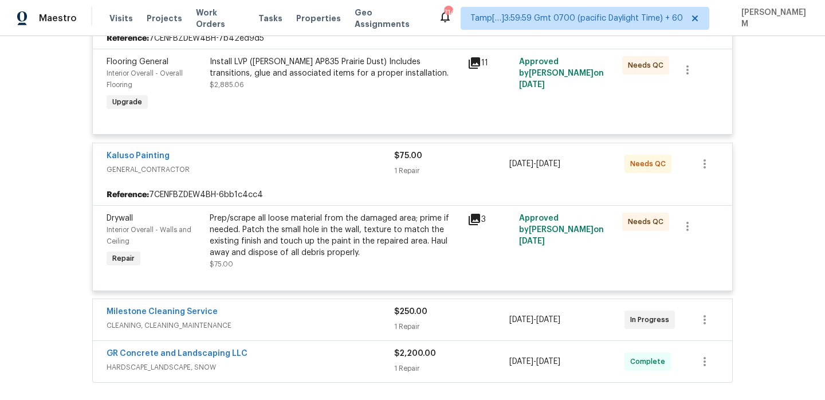
scroll to position [337, 0]
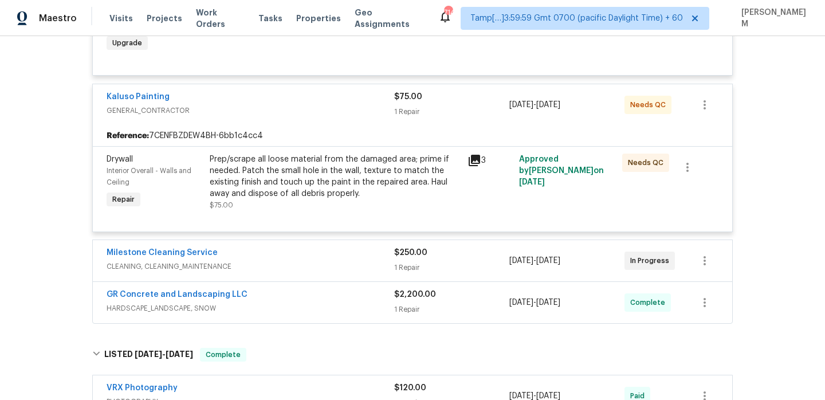
click at [338, 256] on div "Milestone Cleaning Service" at bounding box center [251, 254] width 288 height 14
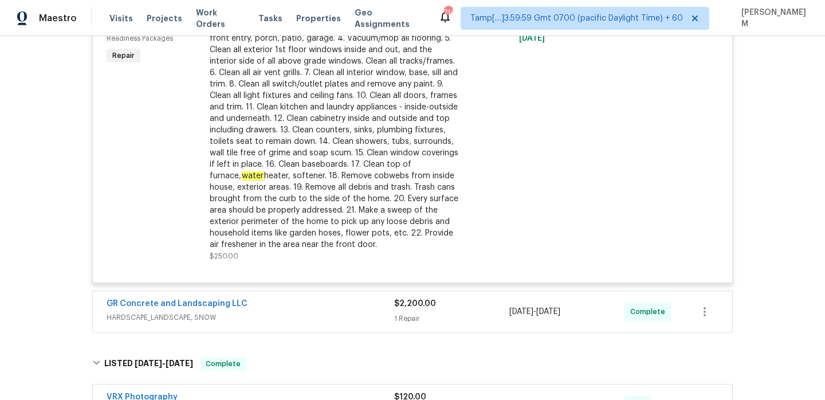
click at [334, 303] on div "GR Concrete and Landscaping LLC" at bounding box center [251, 305] width 288 height 14
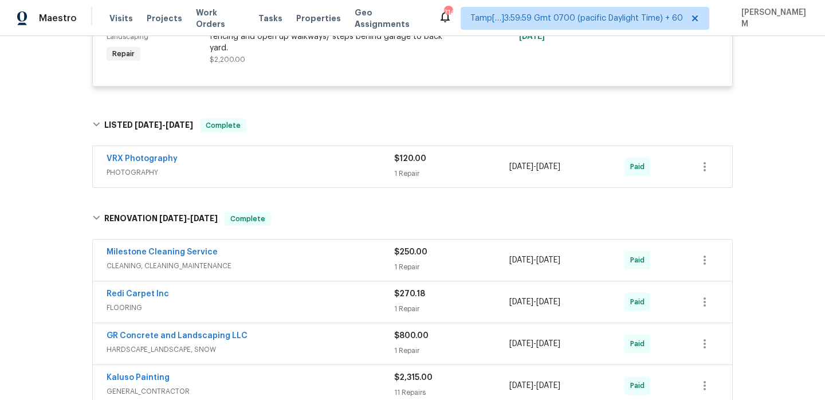
scroll to position [1010, 0]
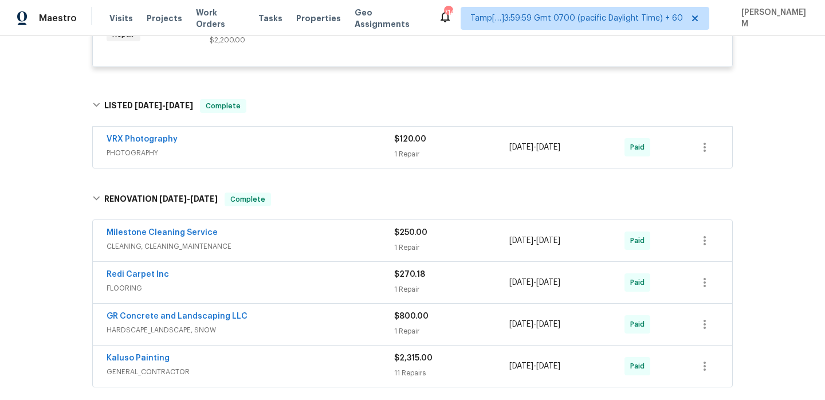
click at [313, 238] on div "Milestone Cleaning Service" at bounding box center [251, 234] width 288 height 14
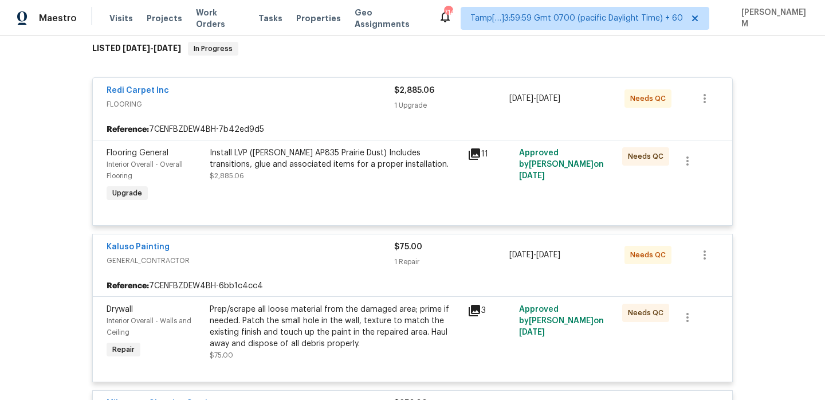
scroll to position [186, 0]
click at [352, 153] on div "Install LVP ([PERSON_NAME] AP835 Prairie Dust) Includes transitions, glue and a…" at bounding box center [335, 159] width 251 height 23
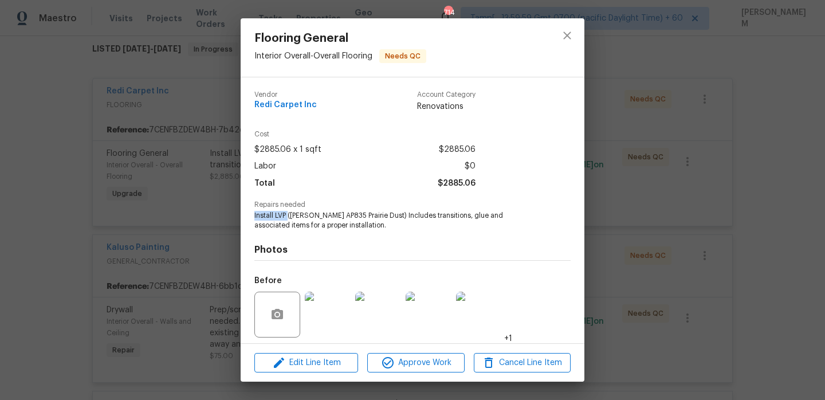
drag, startPoint x: 252, startPoint y: 217, endPoint x: 288, endPoint y: 217, distance: 36.1
click at [288, 217] on div "Vendor Redi Carpet Inc Account Category Renovations Cost $2885.06 x 1 sqft $288…" at bounding box center [413, 210] width 344 height 266
copy span "Install LVP"
click at [182, 115] on div "Flooring General Interior Overall - Overall Flooring Needs QC Vendor Redi Carpe…" at bounding box center [412, 200] width 825 height 400
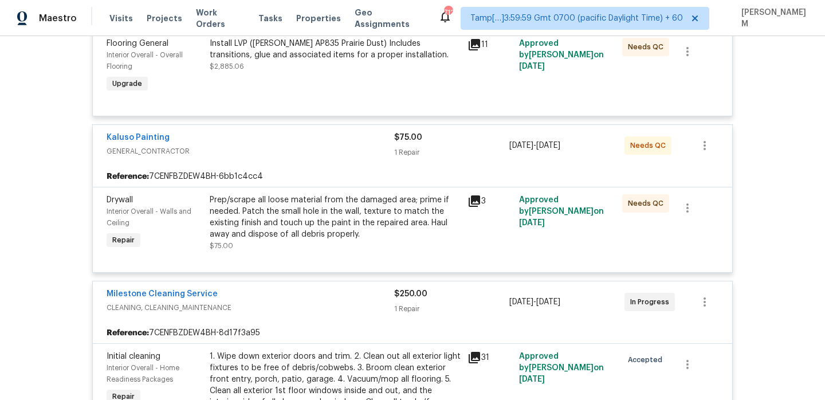
scroll to position [286, 0]
